Goal: Communication & Community: Participate in discussion

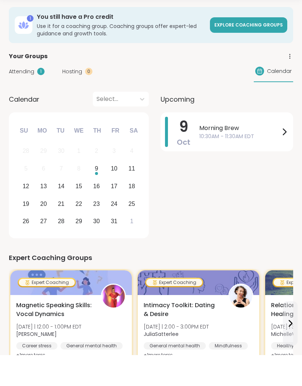
scroll to position [31, 0]
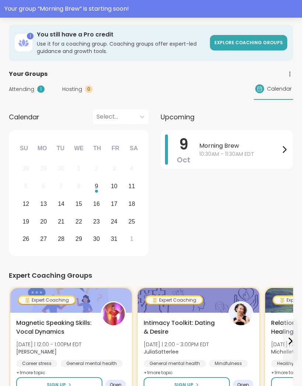
click at [248, 130] on div "[DATE] Morning Brew 10:30AM - 11:30AM EDT" at bounding box center [227, 149] width 133 height 39
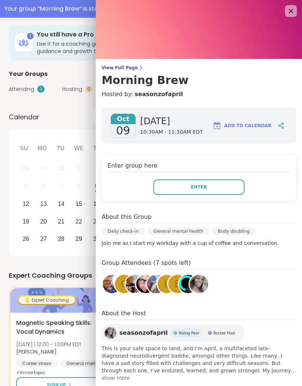
click at [178, 189] on button "Enter" at bounding box center [198, 186] width 91 height 15
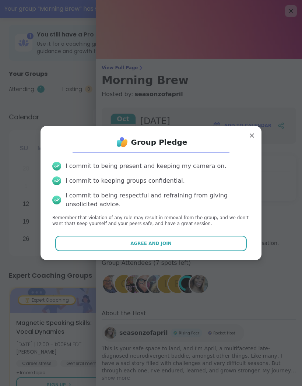
click at [209, 244] on button "Agree and Join" at bounding box center [151, 243] width 192 height 15
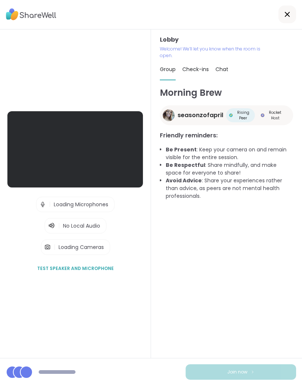
scroll to position [0, 0]
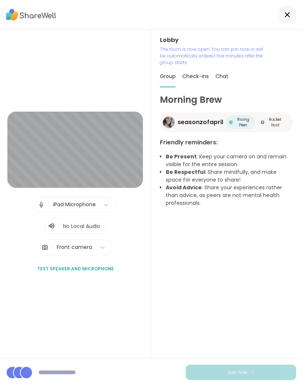
click at [45, 255] on img at bounding box center [45, 247] width 7 height 15
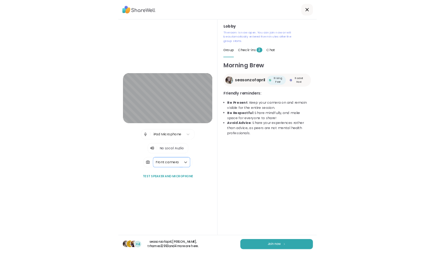
scroll to position [0, 0]
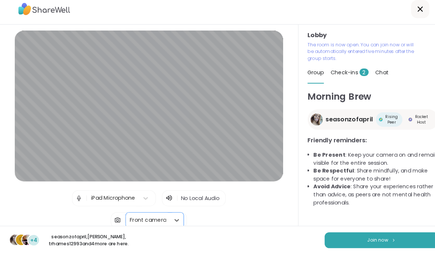
click at [302, 240] on button "Join now" at bounding box center [370, 239] width 110 height 15
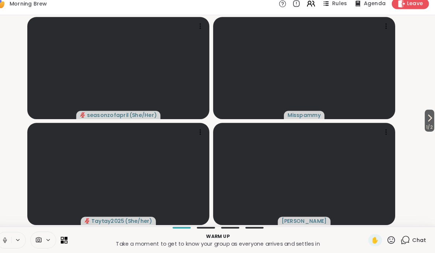
click at [302, 117] on icon at bounding box center [429, 121] width 9 height 9
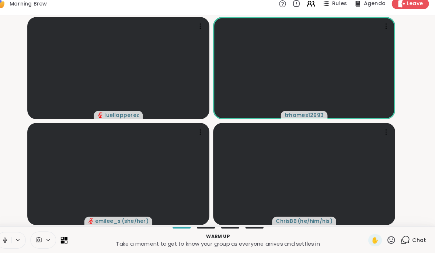
click at [9, 239] on button at bounding box center [16, 240] width 14 height 15
click at [27, 238] on icon at bounding box center [30, 241] width 6 height 6
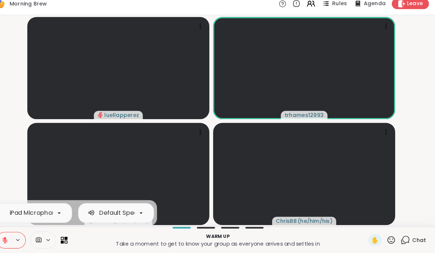
click at [47, 238] on icon at bounding box center [50, 240] width 6 height 5
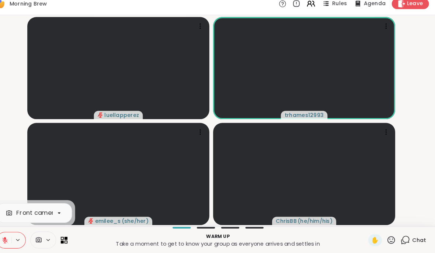
click at [46, 237] on icon at bounding box center [49, 240] width 7 height 7
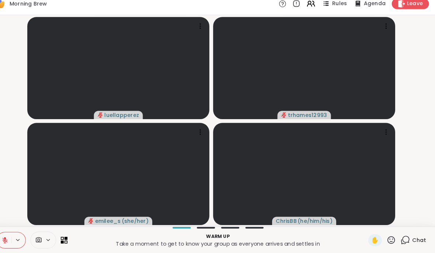
click at [75, 241] on icon at bounding box center [76, 242] width 3 height 3
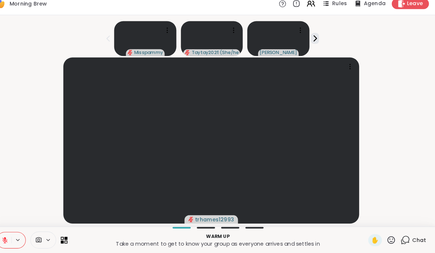
click at [14, 238] on icon at bounding box center [17, 241] width 7 height 7
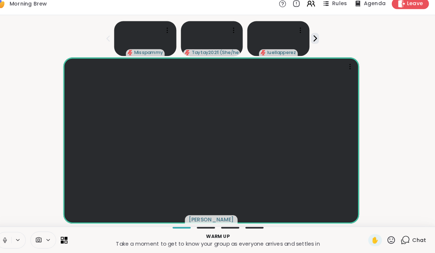
click at [27, 238] on icon at bounding box center [30, 241] width 6 height 6
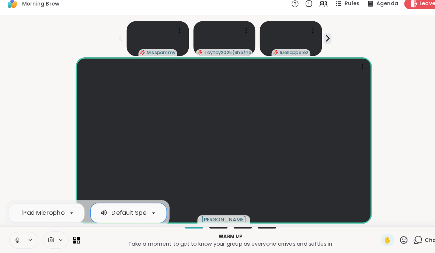
click at [302, 107] on div "[PERSON_NAME]" at bounding box center [217, 144] width 426 height 162
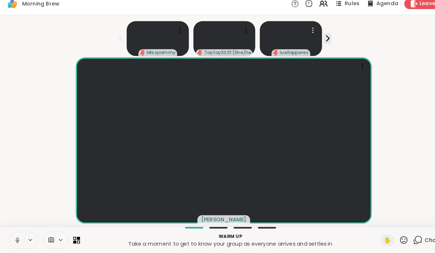
click at [302, 36] on video at bounding box center [282, 45] width 60 height 34
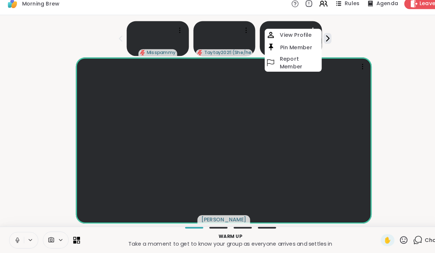
click at [302, 35] on div "Misspammy Taytay2025 ( She/her ) luellapperez View Profile Pin Member Report Me…" at bounding box center [217, 43] width 426 height 37
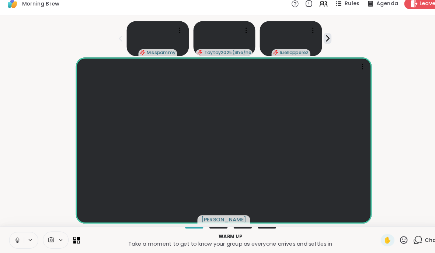
click at [302, 41] on icon at bounding box center [318, 45] width 8 height 8
click at [120, 40] on icon at bounding box center [117, 44] width 9 height 9
click at [15, 238] on icon at bounding box center [17, 241] width 7 height 7
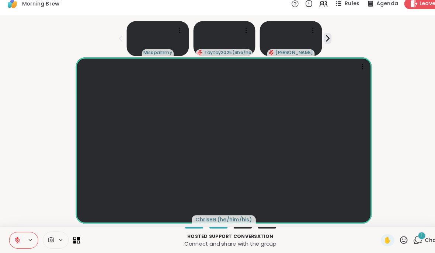
click at [302, 237] on icon at bounding box center [391, 240] width 7 height 7
click at [302, 218] on span "❤️" at bounding box center [370, 221] width 7 height 9
click at [15, 238] on icon at bounding box center [17, 241] width 7 height 7
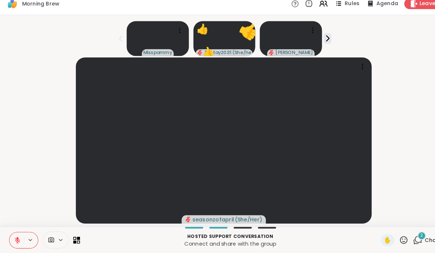
click at [15, 238] on icon at bounding box center [17, 241] width 7 height 7
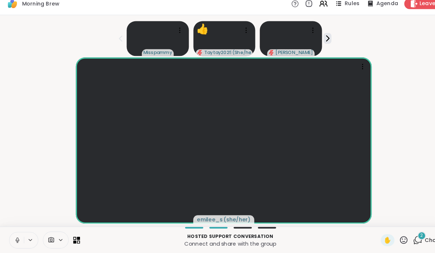
click at [21, 233] on button at bounding box center [16, 240] width 14 height 15
click at [18, 238] on button at bounding box center [16, 240] width 14 height 15
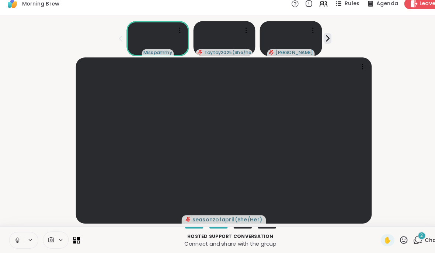
click at [17, 238] on icon at bounding box center [17, 241] width 7 height 7
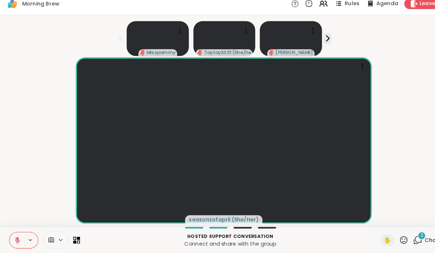
click at [302, 237] on icon at bounding box center [406, 240] width 7 height 7
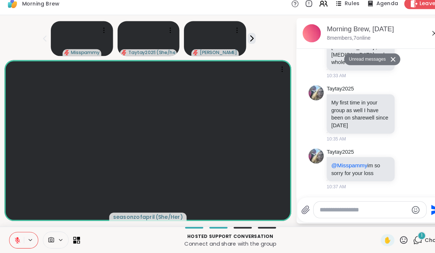
scroll to position [173, 0]
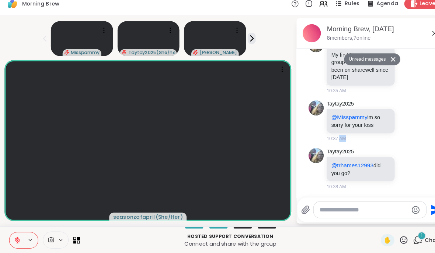
click at [302, 121] on icon at bounding box center [396, 124] width 7 height 7
click at [302, 109] on div "Select Reaction: Heart" at bounding box center [337, 112] width 7 height 7
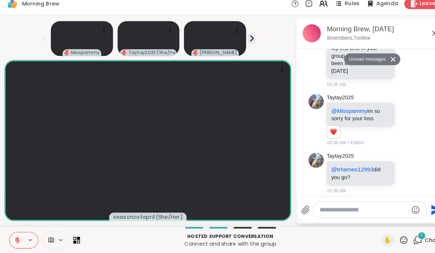
click at [302, 124] on div at bounding box center [388, 123] width 7 height 9
click at [302, 95] on div "Taytay2025 @Misspammy im so sorry for your loss 1 1 10:38 AM • Edited" at bounding box center [362, 123] width 124 height 57
click at [302, 208] on textarea "Type your message" at bounding box center [353, 211] width 86 height 7
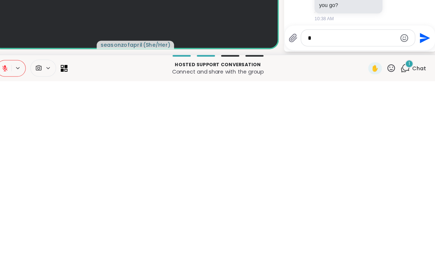
type textarea "**"
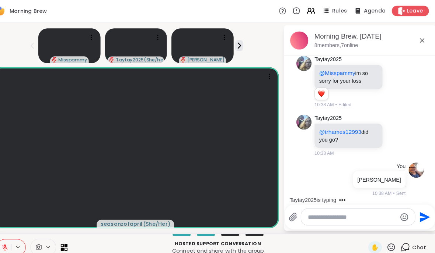
scroll to position [269, 0]
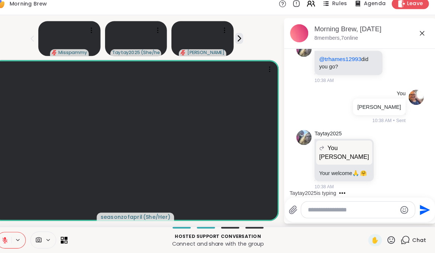
click at [302, 236] on span "✋" at bounding box center [376, 240] width 7 height 9
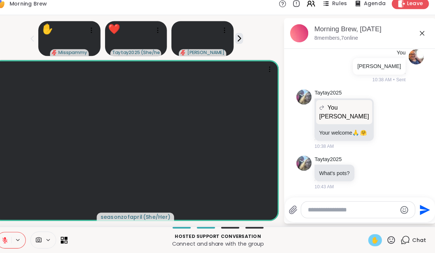
click at [14, 238] on icon at bounding box center [17, 241] width 7 height 7
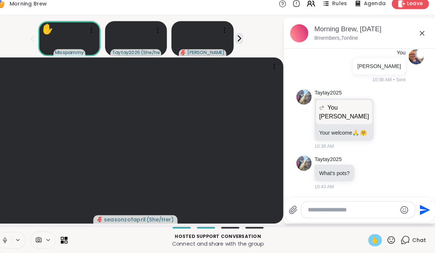
click at [302, 236] on span "✋" at bounding box center [376, 240] width 7 height 9
click at [274, 136] on video at bounding box center [144, 144] width 288 height 162
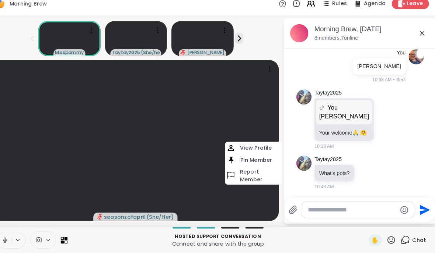
click at [302, 236] on span "✋" at bounding box center [376, 240] width 7 height 9
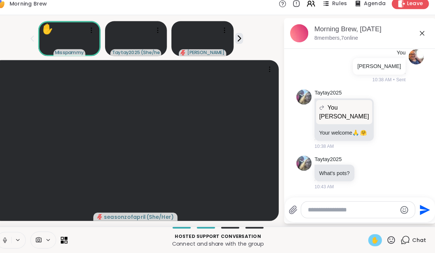
click at [302, 236] on span "✋" at bounding box center [376, 240] width 7 height 9
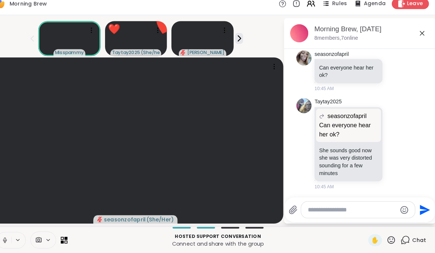
scroll to position [460, 0]
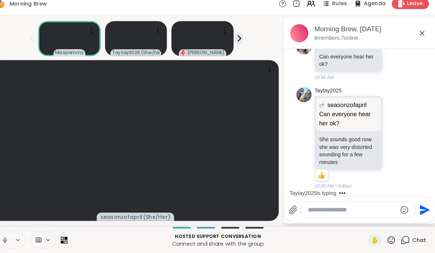
click at [16, 238] on icon at bounding box center [17, 239] width 2 height 3
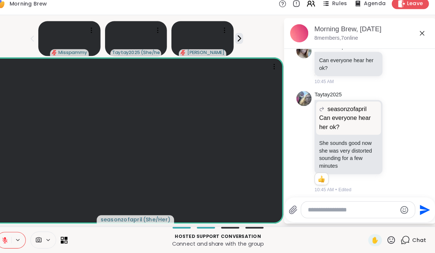
scroll to position [453, 0]
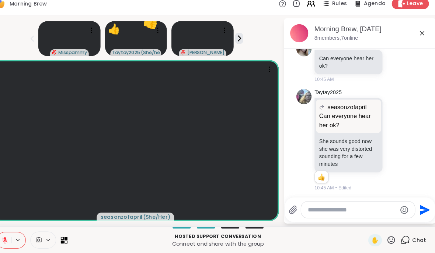
click at [302, 235] on div "Chat" at bounding box center [413, 241] width 25 height 12
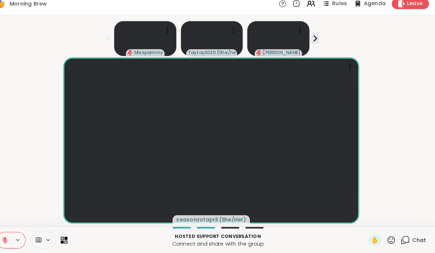
click at [302, 236] on div "Chat" at bounding box center [413, 241] width 25 height 12
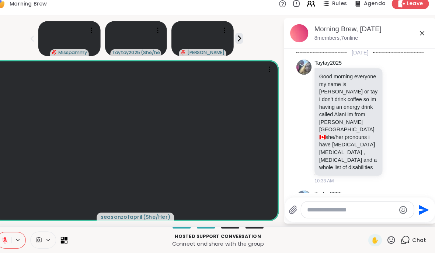
scroll to position [514, 0]
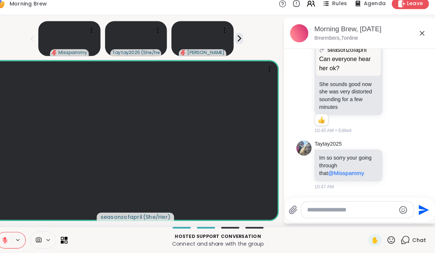
click at [302, 237] on span "Chat" at bounding box center [418, 240] width 13 height 7
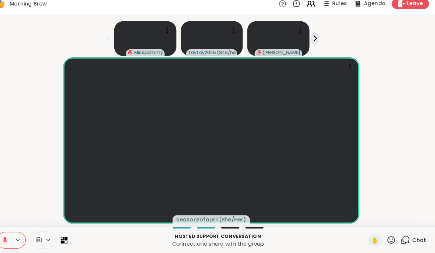
click at [302, 237] on span "Chat" at bounding box center [418, 240] width 13 height 7
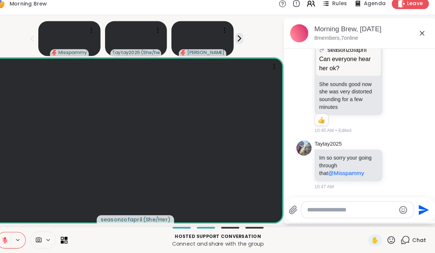
scroll to position [0, 0]
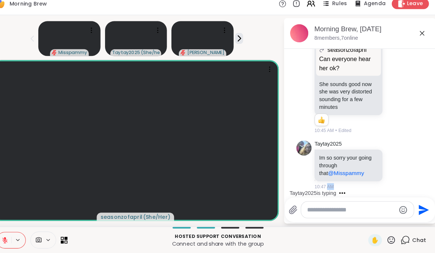
click at [302, 164] on icon at bounding box center [396, 167] width 7 height 7
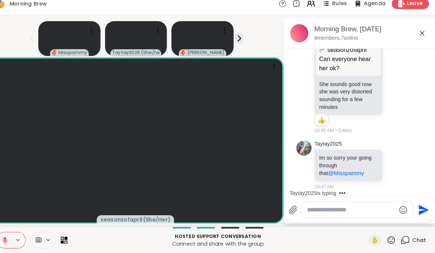
click at [302, 152] on div "Select Reaction: Heart" at bounding box center [337, 155] width 7 height 7
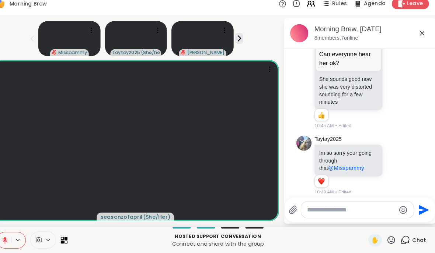
scroll to position [524, 0]
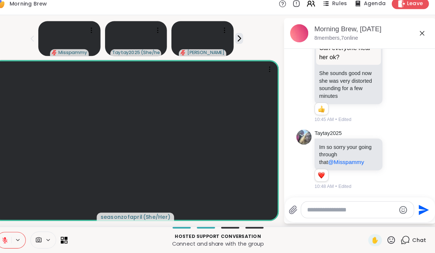
click at [302, 237] on span "Chat" at bounding box center [418, 240] width 13 height 7
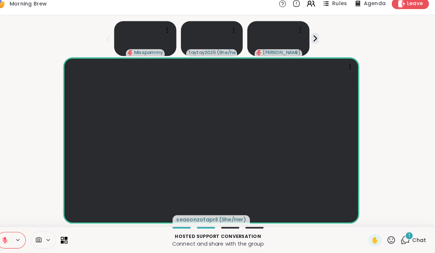
click at [302, 236] on icon at bounding box center [405, 240] width 9 height 9
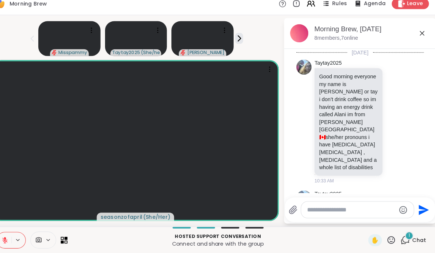
scroll to position [602, 0]
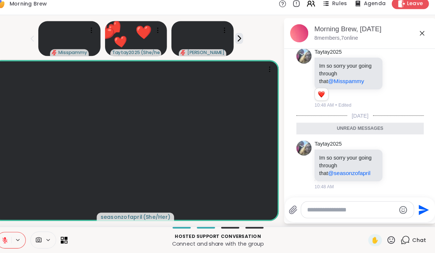
click at [302, 236] on icon at bounding box center [405, 240] width 9 height 9
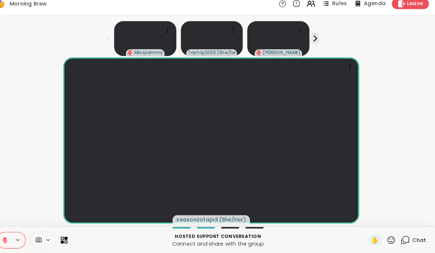
click at [14, 238] on icon at bounding box center [17, 241] width 7 height 7
click at [302, 237] on span "Chat" at bounding box center [418, 240] width 13 height 7
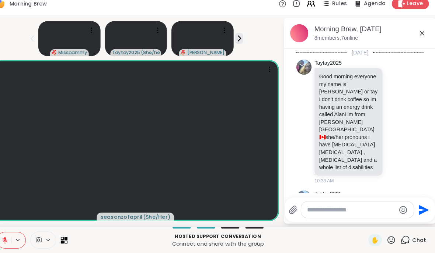
scroll to position [578, 0]
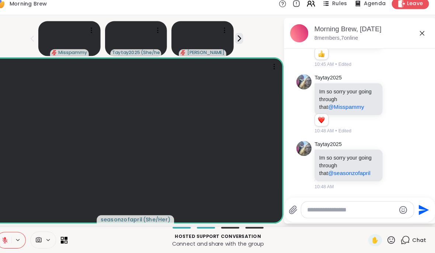
click at [302, 208] on textarea "Type your message" at bounding box center [353, 211] width 86 height 7
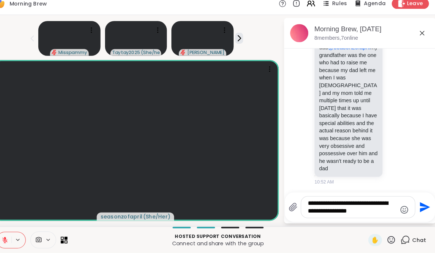
type textarea "**********"
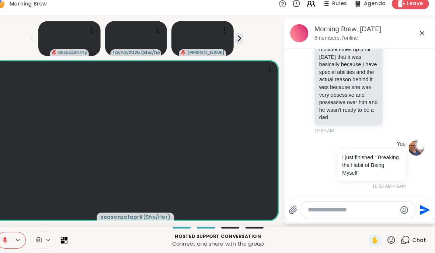
scroll to position [813, 0]
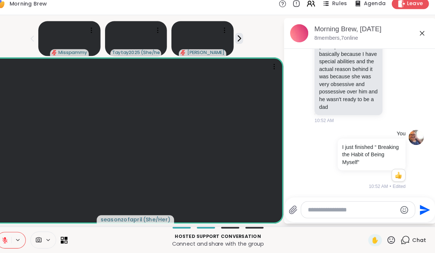
click at [302, 237] on span "Chat" at bounding box center [418, 240] width 13 height 7
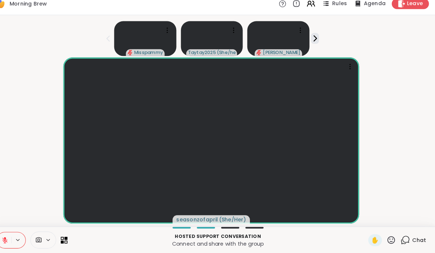
click at [14, 238] on icon at bounding box center [16, 240] width 5 height 5
click at [14, 238] on icon at bounding box center [17, 241] width 7 height 7
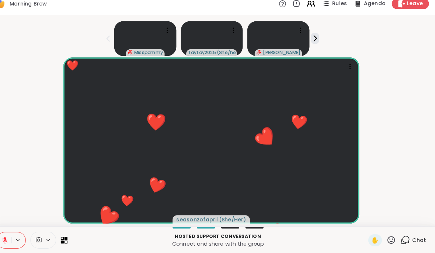
click at [302, 237] on span "Chat" at bounding box center [418, 240] width 13 height 7
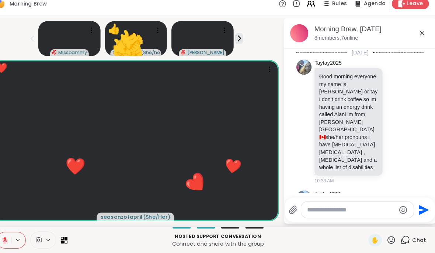
scroll to position [806, 0]
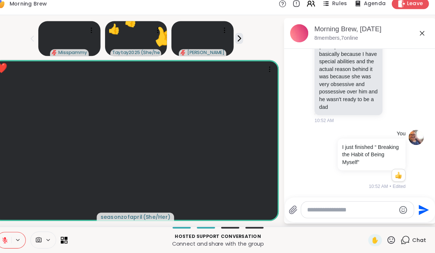
click at [302, 208] on textarea "Type your message" at bounding box center [353, 211] width 86 height 7
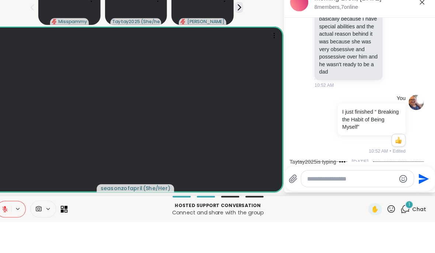
scroll to position [852, 0]
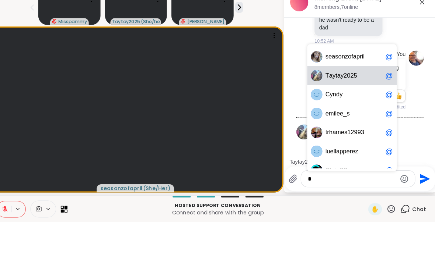
click at [302, 107] on span "y" at bounding box center [336, 110] width 3 height 7
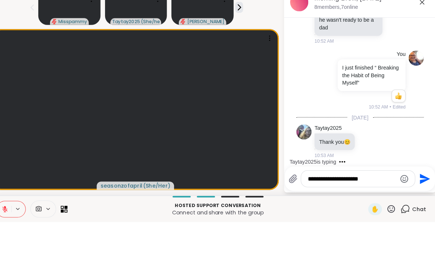
scroll to position [899, 0]
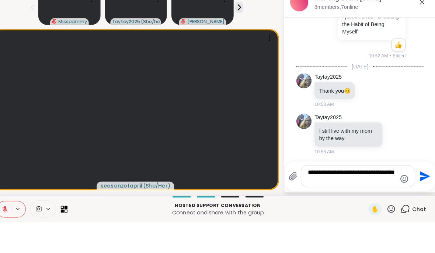
type textarea "**********"
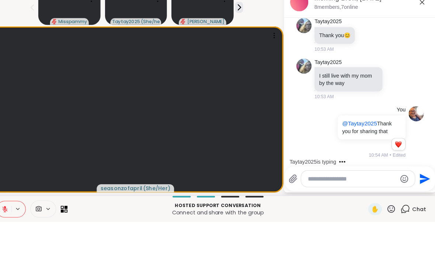
scroll to position [1028, 0]
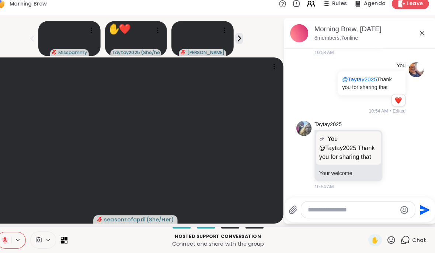
click at [302, 237] on icon at bounding box center [406, 240] width 7 height 7
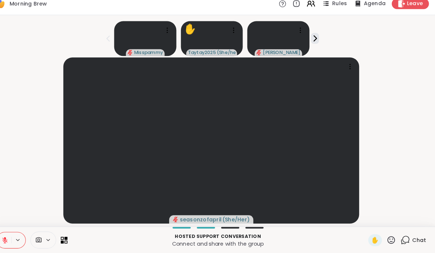
click at [302, 41] on icon at bounding box center [318, 45] width 8 height 8
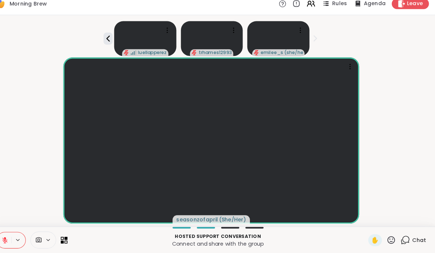
click at [14, 238] on icon at bounding box center [17, 241] width 7 height 7
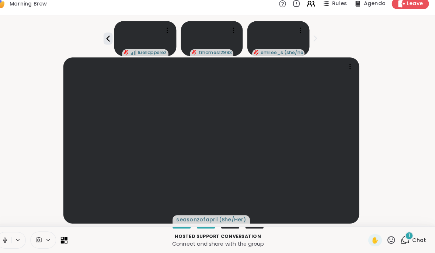
click at [14, 238] on icon at bounding box center [17, 241] width 7 height 7
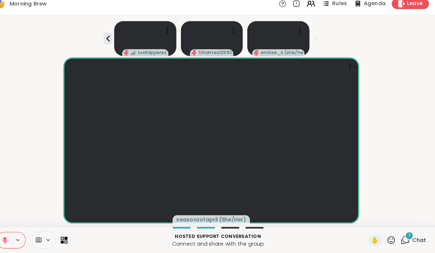
click at [14, 238] on icon at bounding box center [17, 241] width 7 height 7
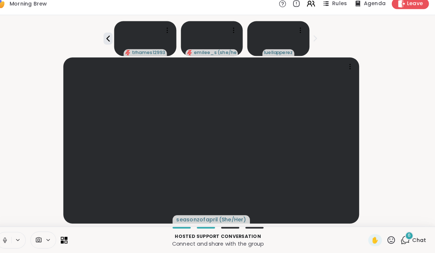
click at [14, 238] on icon at bounding box center [17, 241] width 7 height 7
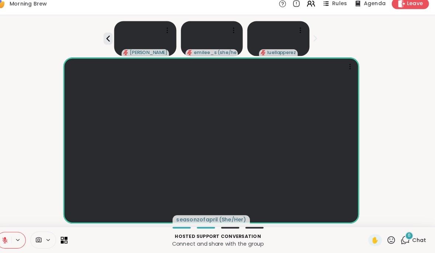
click at [113, 40] on icon at bounding box center [117, 44] width 9 height 9
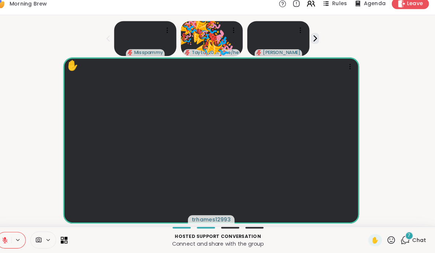
click at [302, 236] on icon at bounding box center [391, 240] width 9 height 9
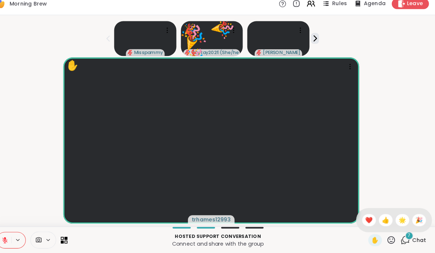
click at [302, 220] on div "❤️" at bounding box center [370, 221] width 13 height 12
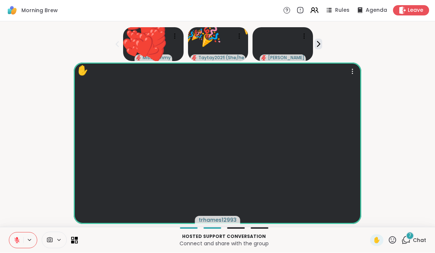
click at [302, 222] on video at bounding box center [218, 144] width 288 height 162
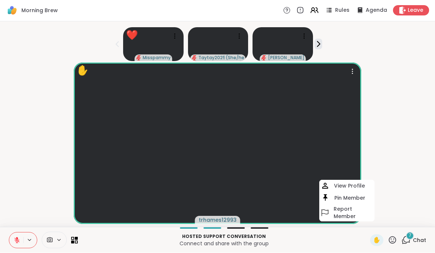
click at [302, 241] on icon at bounding box center [405, 240] width 9 height 9
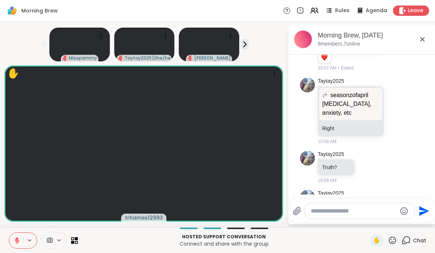
scroll to position [1434, 0]
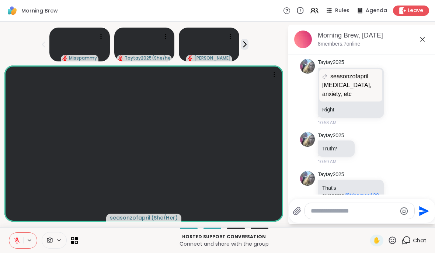
click at [302, 242] on div "Chat" at bounding box center [413, 241] width 25 height 12
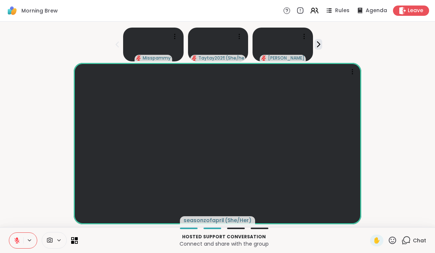
click at [13, 242] on button at bounding box center [16, 240] width 14 height 15
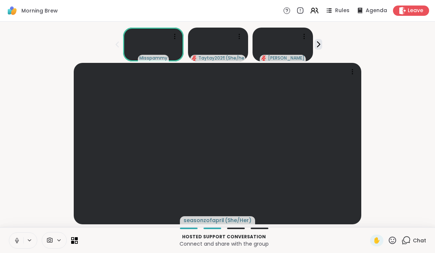
click at [13, 243] on button at bounding box center [16, 240] width 14 height 15
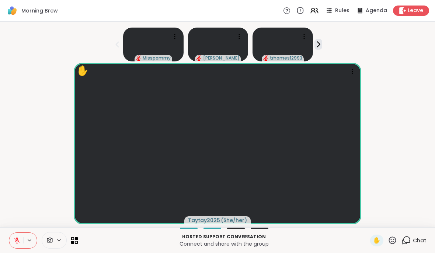
scroll to position [6, 0]
click at [235, 224] on span "( She/her )" at bounding box center [234, 220] width 26 height 7
click at [22, 245] on button at bounding box center [16, 240] width 14 height 15
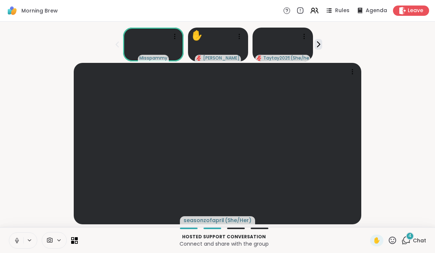
click at [22, 235] on button at bounding box center [16, 240] width 14 height 15
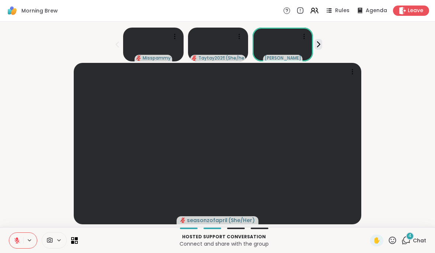
click at [302, 243] on icon at bounding box center [405, 240] width 9 height 9
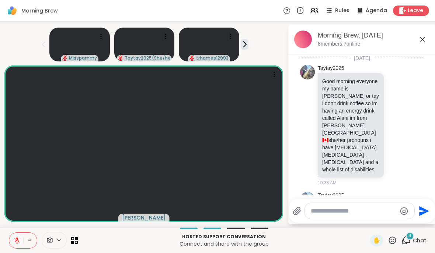
scroll to position [1667, 0]
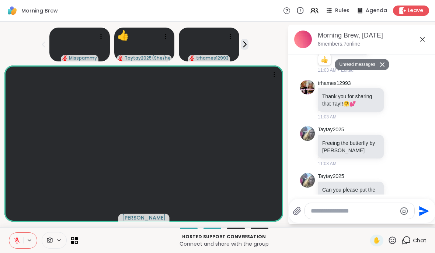
click at [302, 244] on icon at bounding box center [405, 240] width 9 height 9
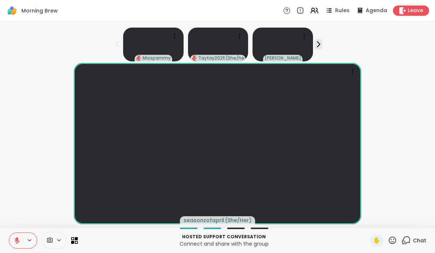
click at [19, 239] on icon at bounding box center [17, 241] width 7 height 7
click at [22, 238] on button at bounding box center [16, 240] width 14 height 15
click at [21, 245] on button at bounding box center [16, 240] width 14 height 15
click at [20, 239] on button at bounding box center [15, 240] width 15 height 15
click at [12, 239] on button at bounding box center [16, 240] width 14 height 15
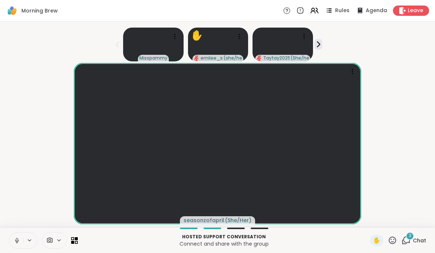
click at [11, 245] on button at bounding box center [16, 240] width 14 height 15
click at [14, 240] on icon at bounding box center [17, 241] width 7 height 7
click at [15, 240] on icon at bounding box center [17, 241] width 7 height 7
click at [302, 235] on div "3" at bounding box center [409, 236] width 8 height 8
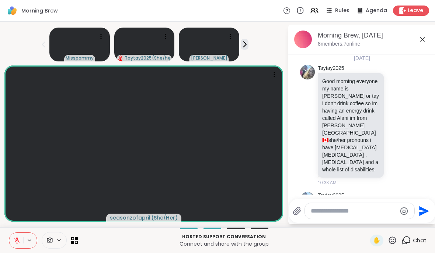
scroll to position [1857, 0]
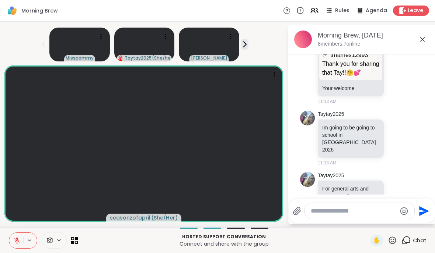
click at [302, 214] on textarea "Type your message" at bounding box center [353, 211] width 86 height 7
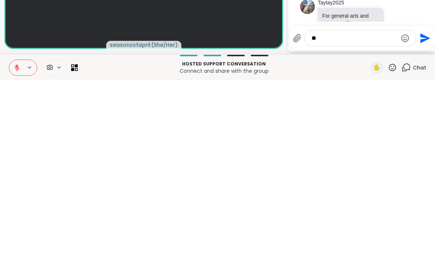
type textarea "*"
click at [302, 183] on div "em ilee_s @" at bounding box center [353, 192] width 87 height 18
type textarea "**********"
click at [302, 205] on icon "Send" at bounding box center [424, 211] width 12 height 12
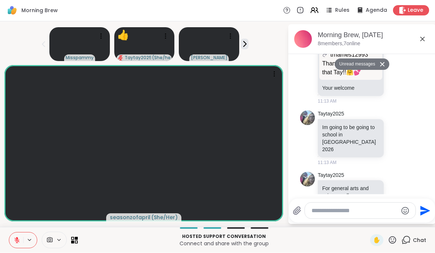
scroll to position [1886, 0]
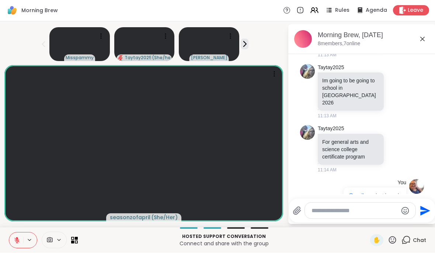
click at [302, 241] on span "Chat" at bounding box center [418, 240] width 13 height 7
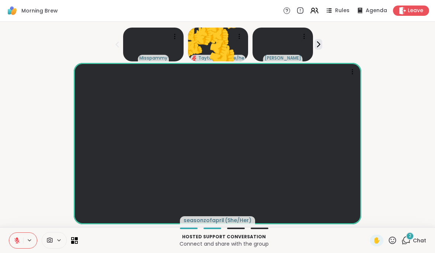
click at [302, 242] on span "Chat" at bounding box center [418, 240] width 13 height 7
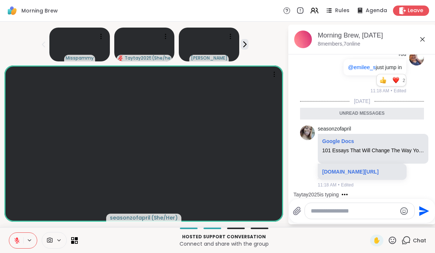
scroll to position [2008, 0]
click at [302, 169] on link "[DOMAIN_NAME][URL]" at bounding box center [350, 172] width 56 height 6
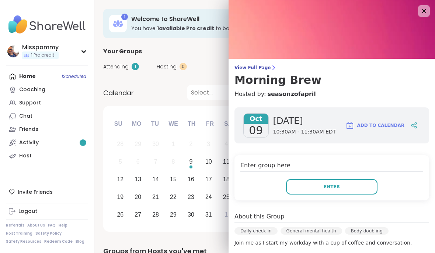
click at [350, 189] on button "Enter" at bounding box center [331, 186] width 91 height 15
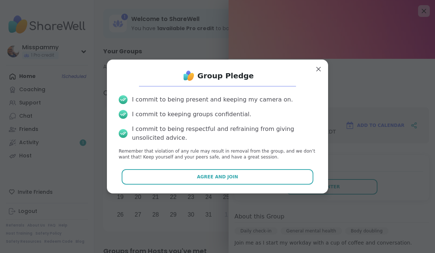
click at [277, 176] on button "Agree and Join" at bounding box center [218, 176] width 192 height 15
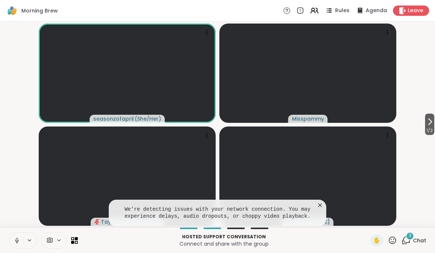
click at [15, 238] on icon at bounding box center [17, 241] width 7 height 7
click at [12, 241] on button at bounding box center [16, 240] width 14 height 15
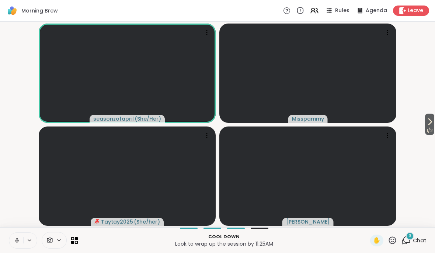
click at [407, 239] on icon at bounding box center [405, 240] width 9 height 9
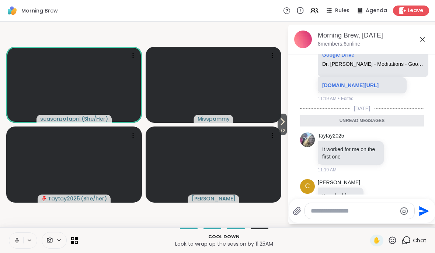
scroll to position [2229, 0]
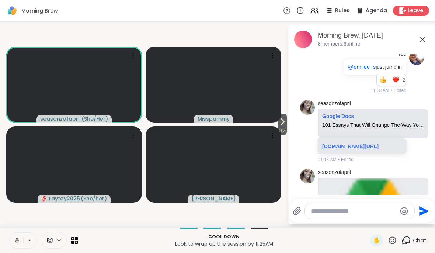
click at [328, 208] on textarea "Type your message" at bounding box center [353, 211] width 86 height 7
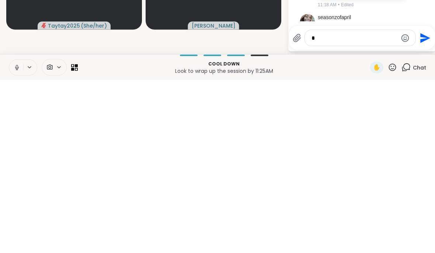
scroll to position [1989, 0]
type textarea "**"
click at [418, 205] on icon "Send" at bounding box center [424, 211] width 12 height 12
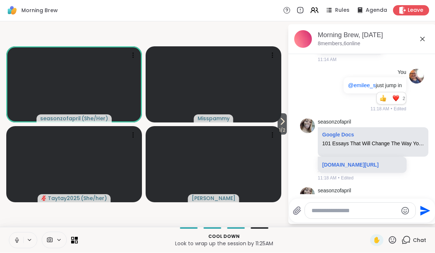
scroll to position [2332, 0]
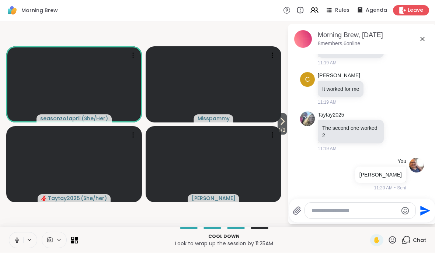
click at [16, 240] on icon at bounding box center [17, 241] width 7 height 7
click at [398, 231] on div "Cool down Look to wrap up the session by 11:25AM ✋ Chat" at bounding box center [217, 241] width 435 height 26
click at [411, 246] on div "Chat" at bounding box center [413, 241] width 25 height 12
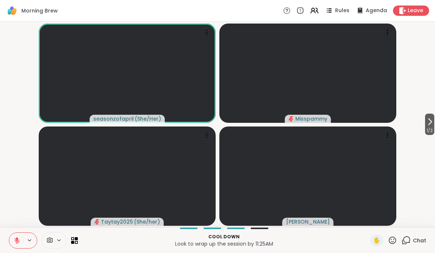
click at [433, 122] on button "1 / 2" at bounding box center [429, 124] width 9 height 21
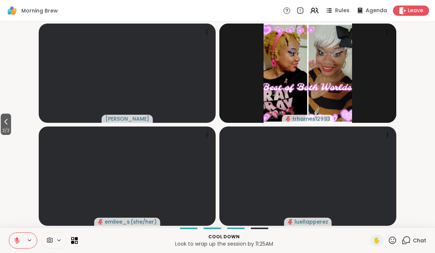
click at [7, 122] on icon at bounding box center [5, 122] width 3 height 6
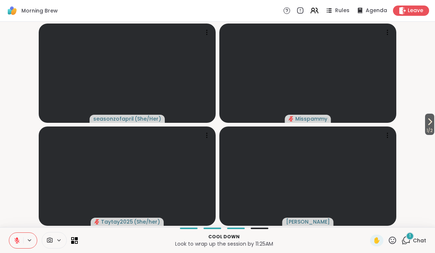
click at [430, 127] on span "1 / 2" at bounding box center [429, 130] width 9 height 9
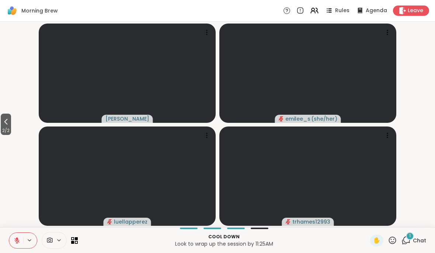
click at [1, 133] on span "2 / 2" at bounding box center [6, 130] width 10 height 9
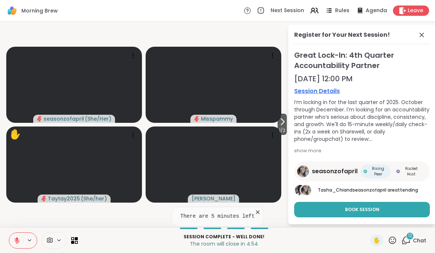
click at [410, 240] on icon at bounding box center [405, 240] width 9 height 9
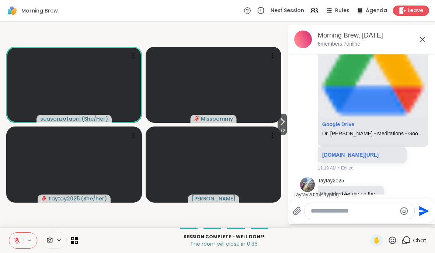
scroll to position [2177, 0]
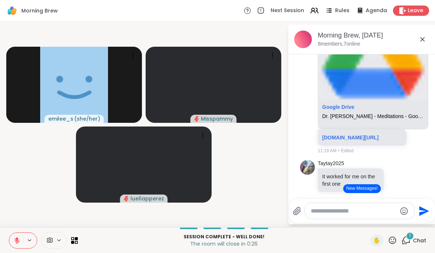
click at [340, 135] on link "[DOMAIN_NAME][URL]" at bounding box center [350, 138] width 56 height 6
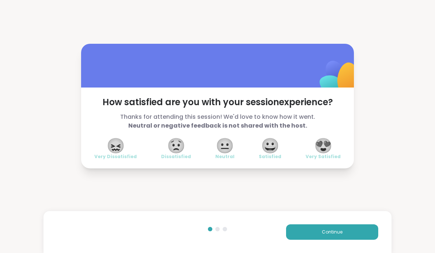
click at [330, 149] on span "😍" at bounding box center [323, 145] width 18 height 13
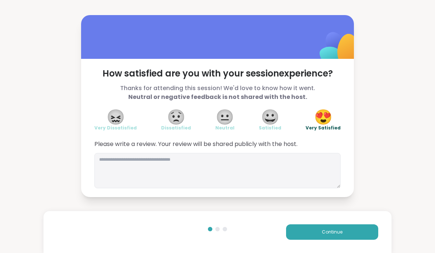
click at [365, 231] on button "Continue" at bounding box center [332, 232] width 92 height 15
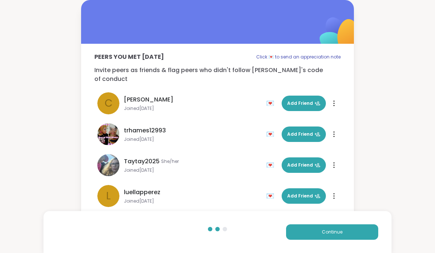
click at [304, 100] on span "Add Friend" at bounding box center [303, 103] width 33 height 7
click at [375, 236] on button "Continue" at bounding box center [332, 232] width 92 height 15
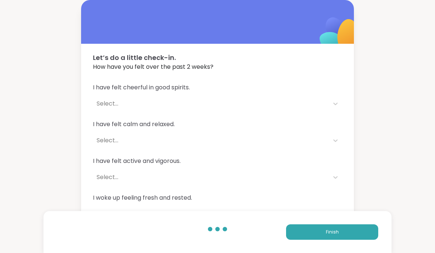
click at [347, 107] on div "I have felt cheerful in good spirits. Select... I have felt calm and relaxed. S…" at bounding box center [217, 170] width 272 height 193
click at [333, 112] on div "I have felt cheerful in good spirits. Select... I have felt calm and relaxed. S…" at bounding box center [217, 170] width 272 height 193
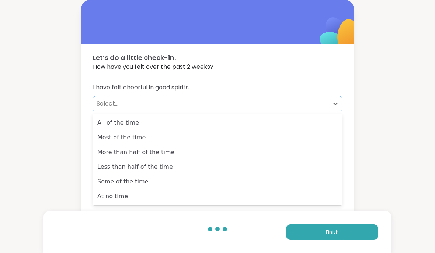
click at [94, 166] on div "Less than half of the time" at bounding box center [217, 167] width 249 height 15
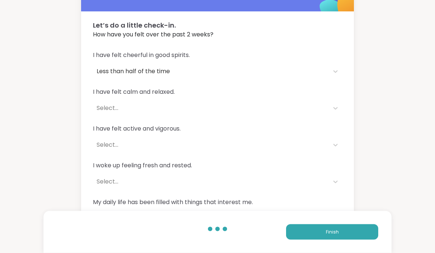
scroll to position [55, 0]
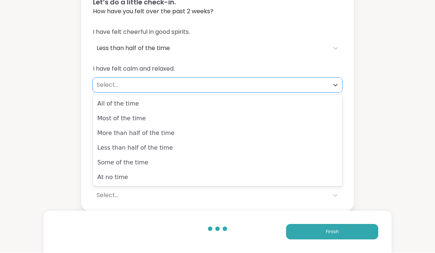
click at [98, 133] on div "More than half of the time" at bounding box center [217, 133] width 249 height 15
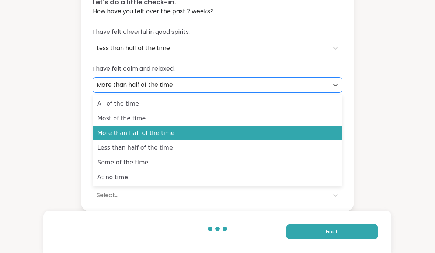
click at [96, 150] on div "Less than half of the time" at bounding box center [217, 148] width 249 height 15
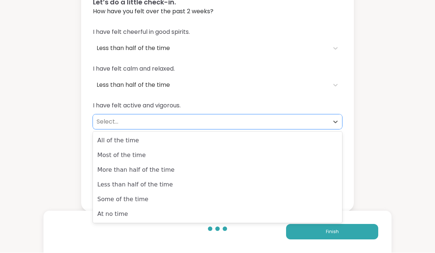
click at [99, 200] on div "Some of the time" at bounding box center [217, 200] width 249 height 15
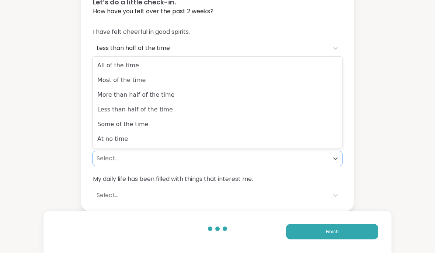
click at [103, 121] on div "Some of the time" at bounding box center [217, 124] width 249 height 15
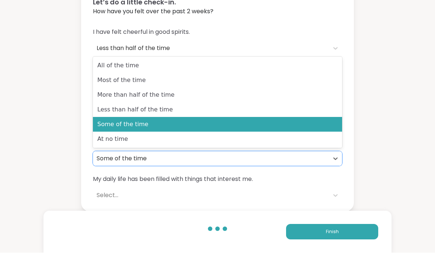
click at [98, 124] on div "Some of the time" at bounding box center [217, 124] width 249 height 15
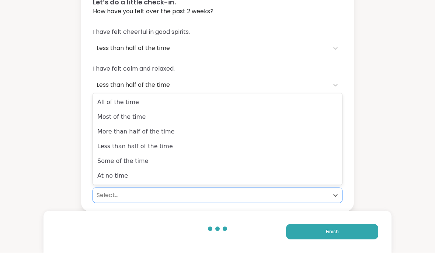
click at [102, 163] on div "Some of the time" at bounding box center [217, 161] width 249 height 15
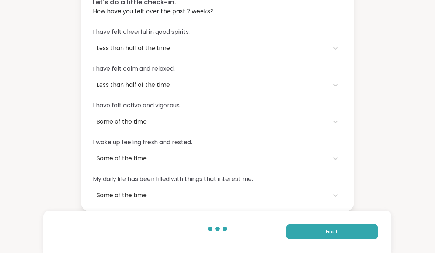
click at [316, 237] on button "Finish" at bounding box center [332, 232] width 92 height 15
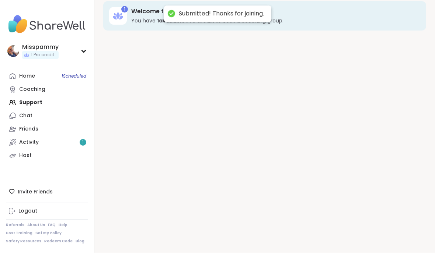
scroll to position [8, 0]
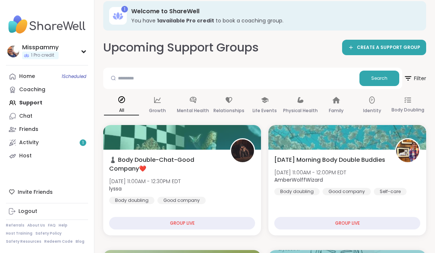
click at [17, 113] on link "Chat" at bounding box center [47, 116] width 82 height 13
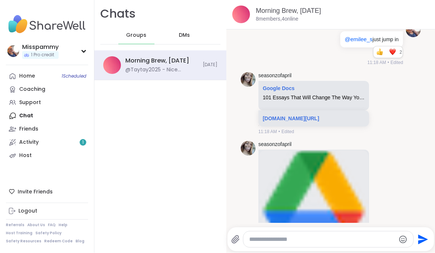
scroll to position [1698, 0]
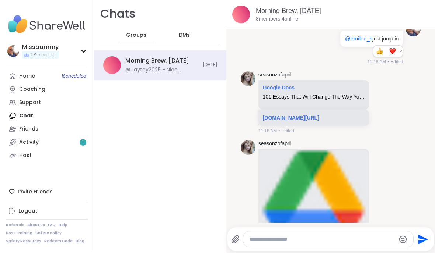
click at [276, 121] on link "[DOMAIN_NAME][URL]" at bounding box center [291, 118] width 56 height 6
